Goal: Transaction & Acquisition: Purchase product/service

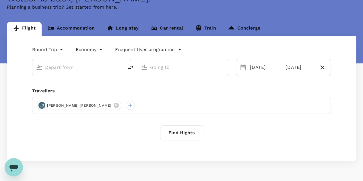
scroll to position [38, 0]
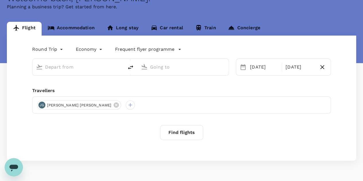
type input "Singapore Changi (SIN)"
type input "Malé Intl (MLE)"
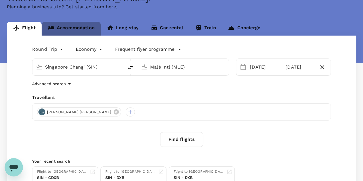
click at [77, 27] on link "Accommodation" at bounding box center [71, 29] width 59 height 14
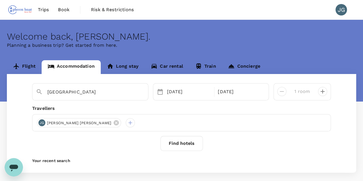
type input "Malé"
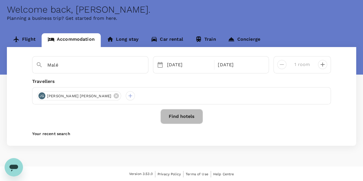
click at [184, 114] on button "Find hotels" at bounding box center [181, 116] width 42 height 15
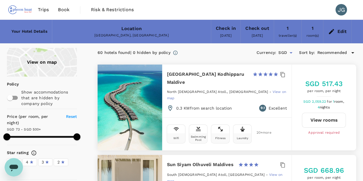
click at [131, 34] on div "[GEOGRAPHIC_DATA], [GEOGRAPHIC_DATA]" at bounding box center [131, 36] width 149 height 6
click at [335, 34] on icon at bounding box center [331, 31] width 7 height 7
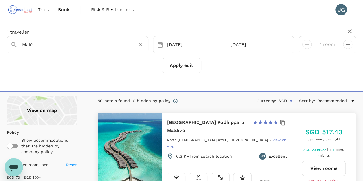
click at [103, 46] on input "Malé" at bounding box center [75, 44] width 106 height 9
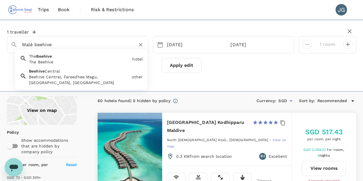
click at [98, 55] on div "The Beehive The Beehive" at bounding box center [78, 58] width 103 height 14
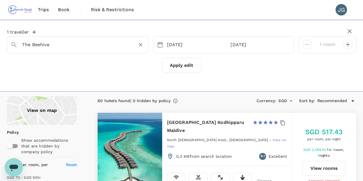
type input "The Beehive"
click at [182, 67] on button "Apply edit" at bounding box center [181, 65] width 40 height 15
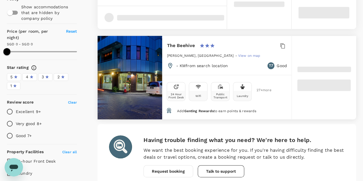
scroll to position [138, 0]
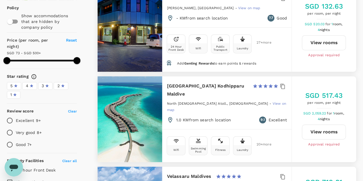
type input "499.91"
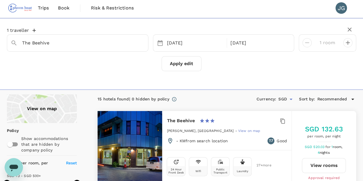
scroll to position [0, 0]
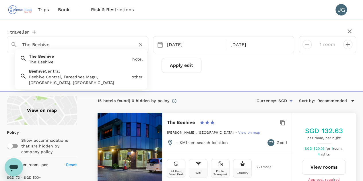
click at [79, 43] on input "The Beehive" at bounding box center [75, 44] width 106 height 9
click at [81, 71] on div "Beehive Central Beehive Central, Fareedhee Magu, [GEOGRAPHIC_DATA], [GEOGRAPHIC…" at bounding box center [78, 76] width 103 height 20
type input "Beehive Central"
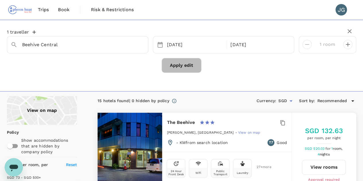
click at [184, 63] on button "Apply edit" at bounding box center [181, 65] width 40 height 15
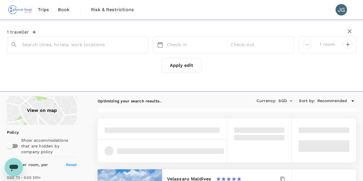
type input "5GH5+5PG"
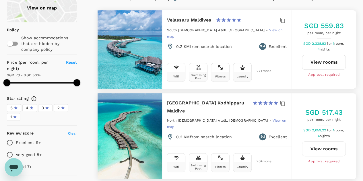
type input "499.91"
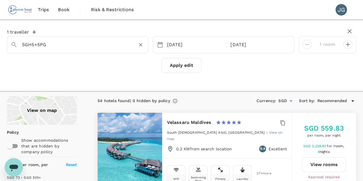
click at [72, 47] on input "5GH5+5PG" at bounding box center [75, 44] width 106 height 9
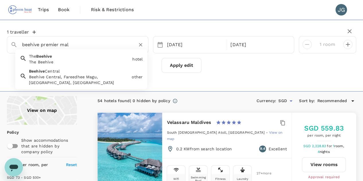
type input "beehive premier [DEMOGRAPHIC_DATA]"
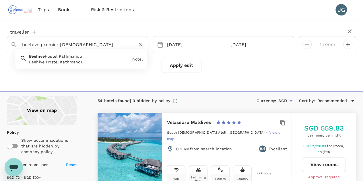
type input "499.91"
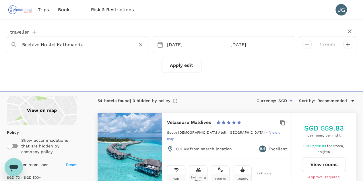
type input "Beehive Hostel Kathmandu"
click at [29, 10] on img at bounding box center [20, 9] width 26 height 13
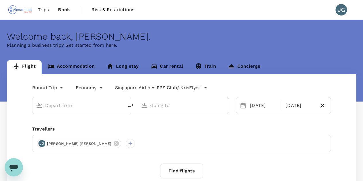
type input "Singapore Changi (SIN)"
type input "Malé Intl (MLE)"
type input "Singapore Changi (SIN)"
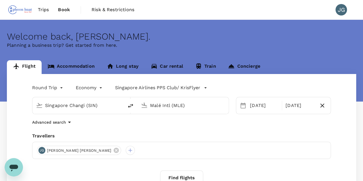
click at [161, 105] on input "Malé Intl (MLE)" at bounding box center [183, 105] width 67 height 9
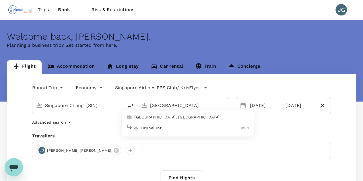
click at [169, 128] on p "Brunei Intl" at bounding box center [191, 128] width 100 height 6
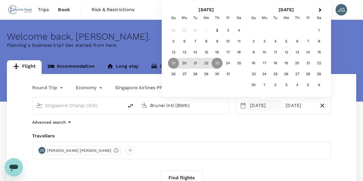
type input "Brunei Intl (BWN)"
click at [284, 54] on div "12" at bounding box center [286, 52] width 11 height 11
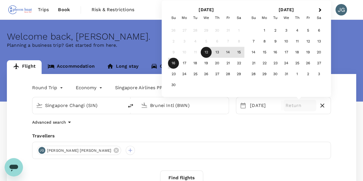
click at [175, 64] on div "16" at bounding box center [173, 63] width 11 height 11
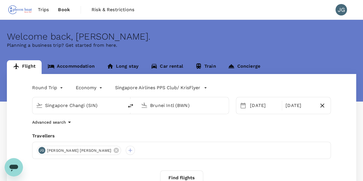
scroll to position [91, 0]
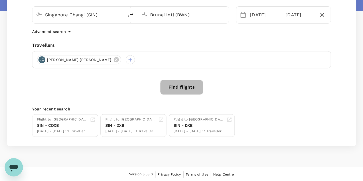
click at [181, 91] on button "Find flights" at bounding box center [181, 87] width 43 height 15
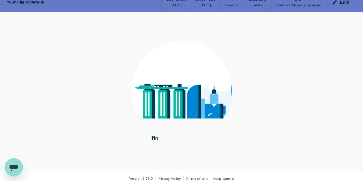
scroll to position [31, 0]
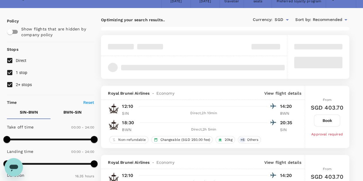
type input "1555"
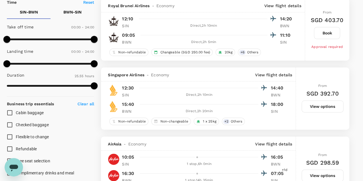
scroll to position [132, 0]
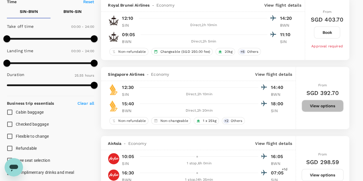
click at [315, 104] on button "View options" at bounding box center [322, 106] width 42 height 12
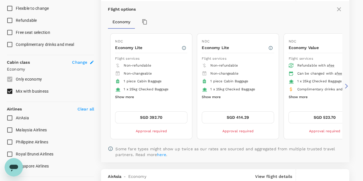
scroll to position [266, 0]
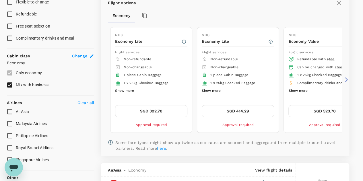
click at [165, 109] on button "SGD 392.70" at bounding box center [151, 111] width 72 height 12
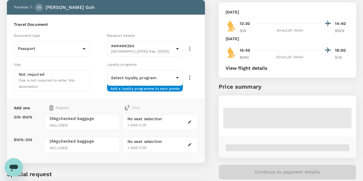
scroll to position [34, 0]
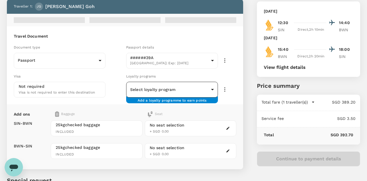
click at [143, 93] on body "Back to flight results Flight review Traveller(s) Traveller 1 : [PERSON_NAME] […" at bounding box center [183, 104] width 367 height 276
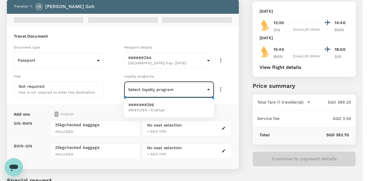
click at [143, 108] on span "KRISFLYER | KrisFlyer" at bounding box center [146, 111] width 37 height 6
type input "2f20b040-2eef-42a9-b874-89af27e9f101"
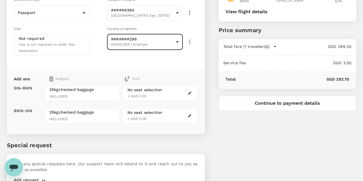
scroll to position [101, 0]
